Goal: Connect with others: Connect Socials

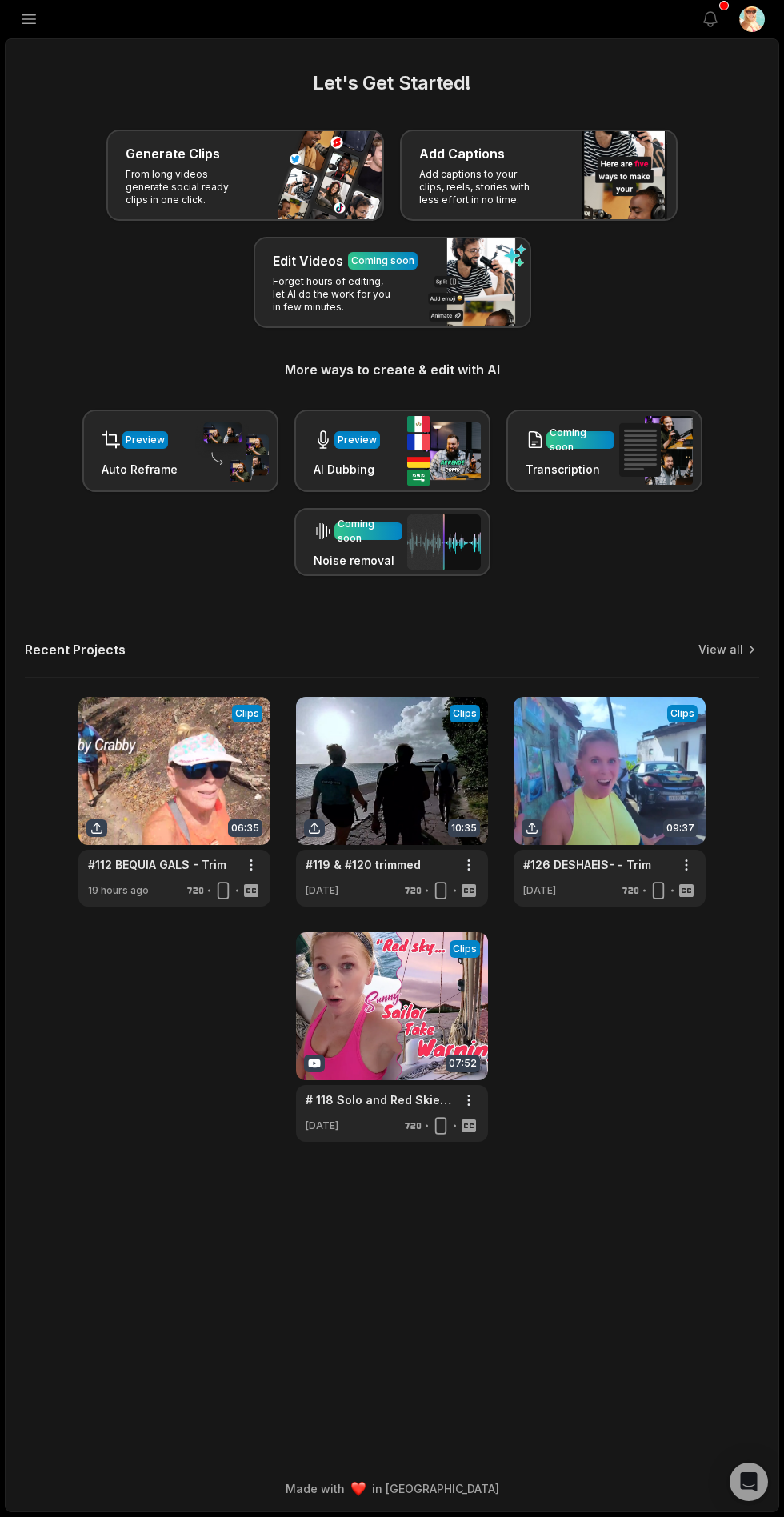
click at [26, 19] on icon "button" at bounding box center [30, 19] width 14 height 9
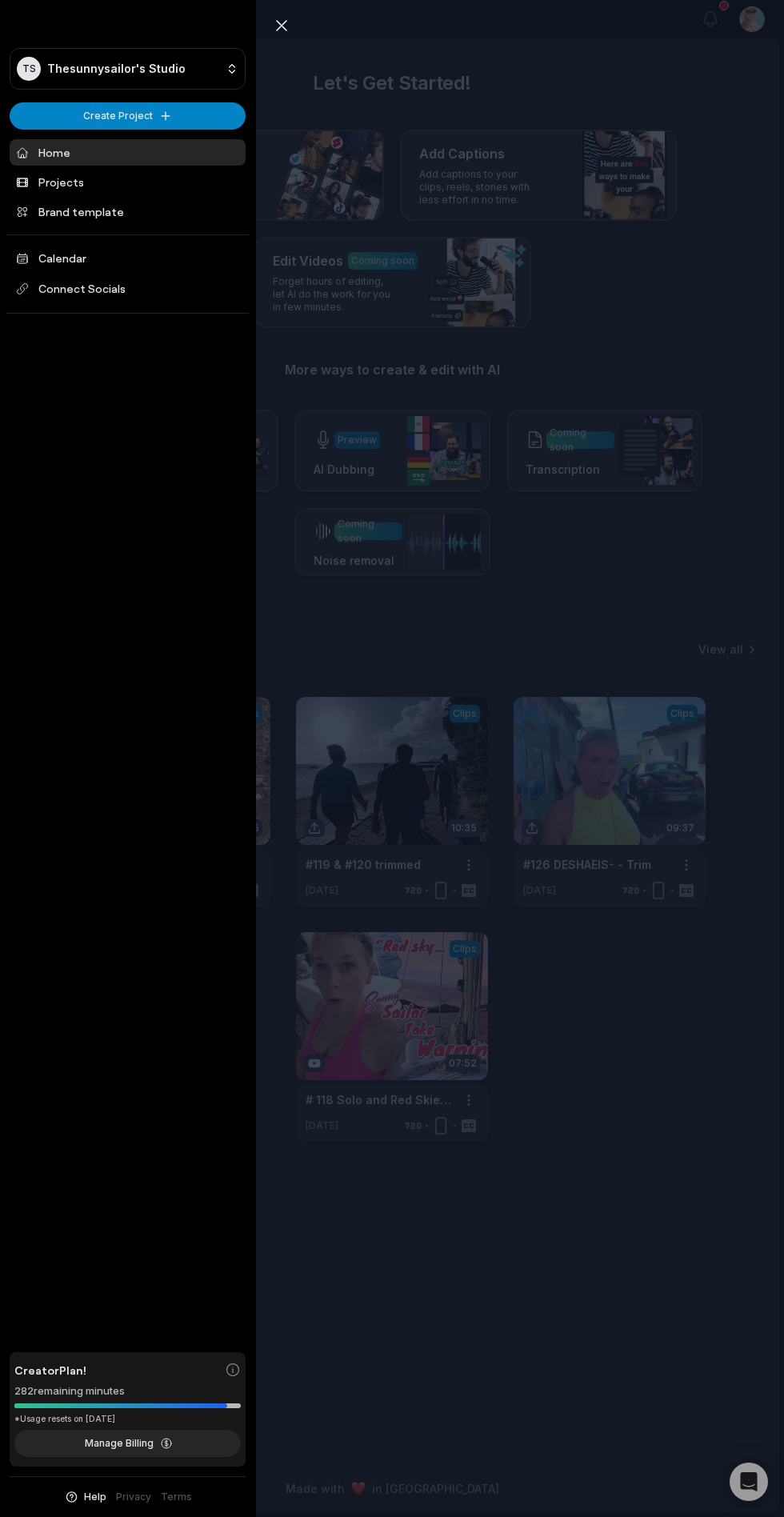
click at [46, 13] on icon at bounding box center [53, 19] width 68 height 23
click at [113, 285] on span "Connect Socials" at bounding box center [127, 289] width 236 height 29
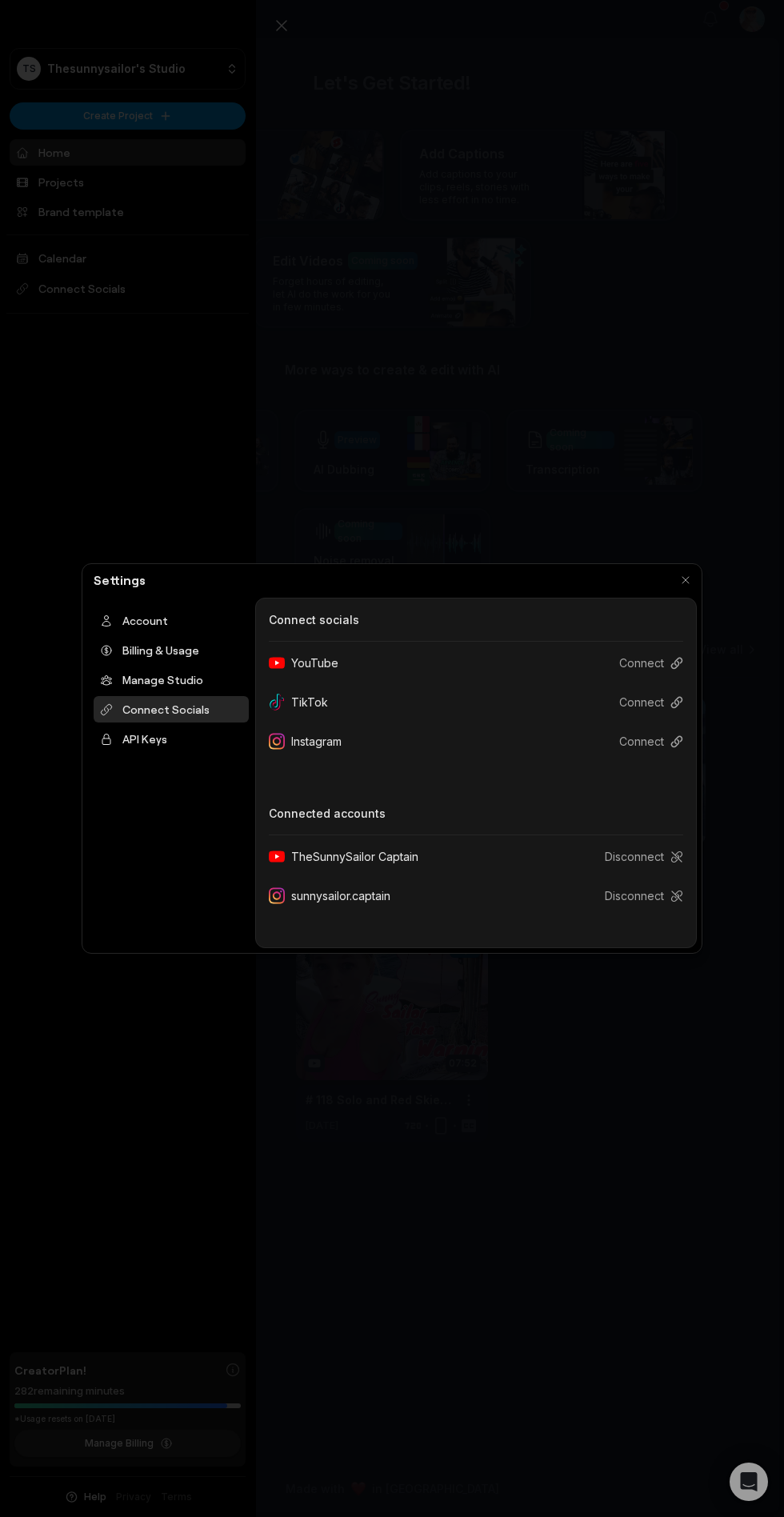
click at [666, 711] on button "Connect" at bounding box center [645, 703] width 77 height 30
